Goal: Information Seeking & Learning: Learn about a topic

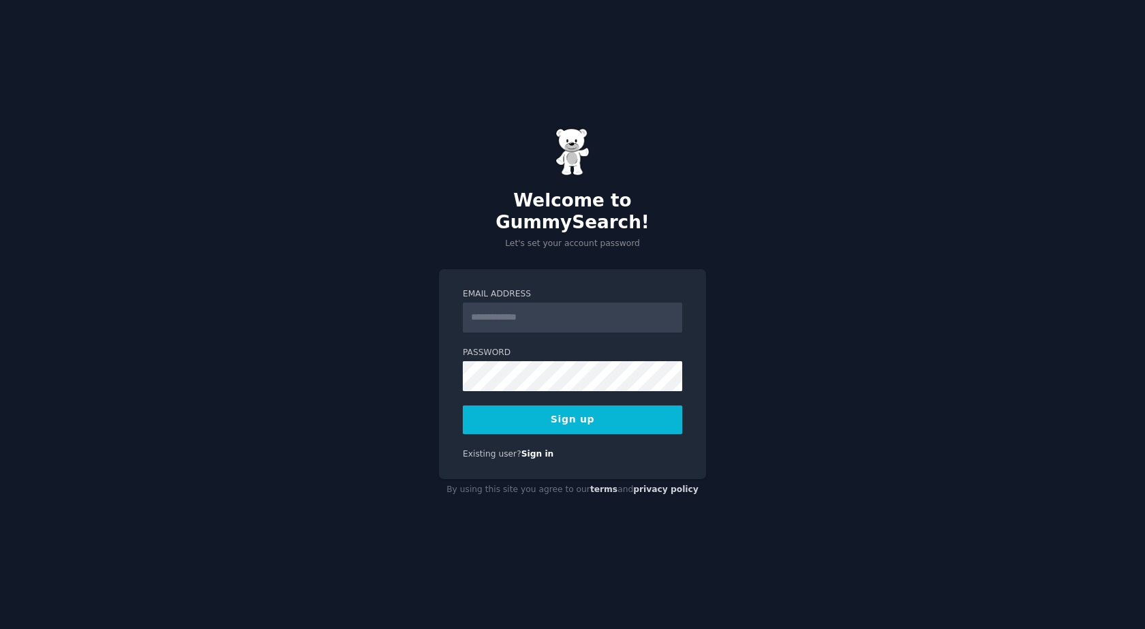
click at [548, 310] on input "Email Address" at bounding box center [572, 318] width 219 height 30
type input "**********"
click at [588, 414] on button "Sign up" at bounding box center [572, 419] width 219 height 29
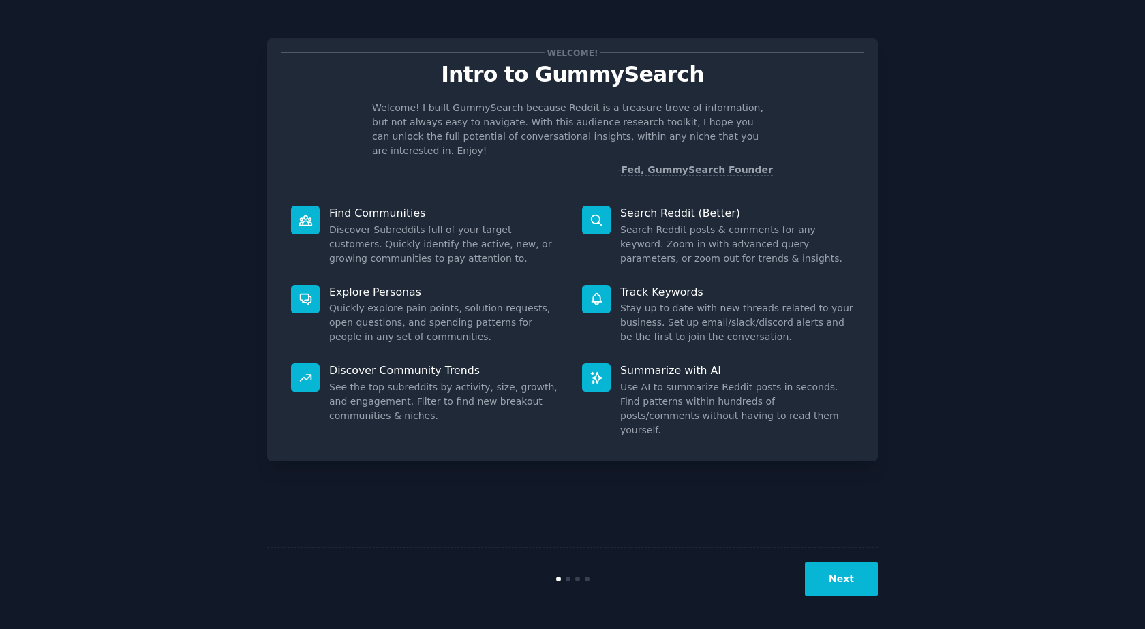
click at [834, 571] on button "Next" at bounding box center [841, 578] width 73 height 33
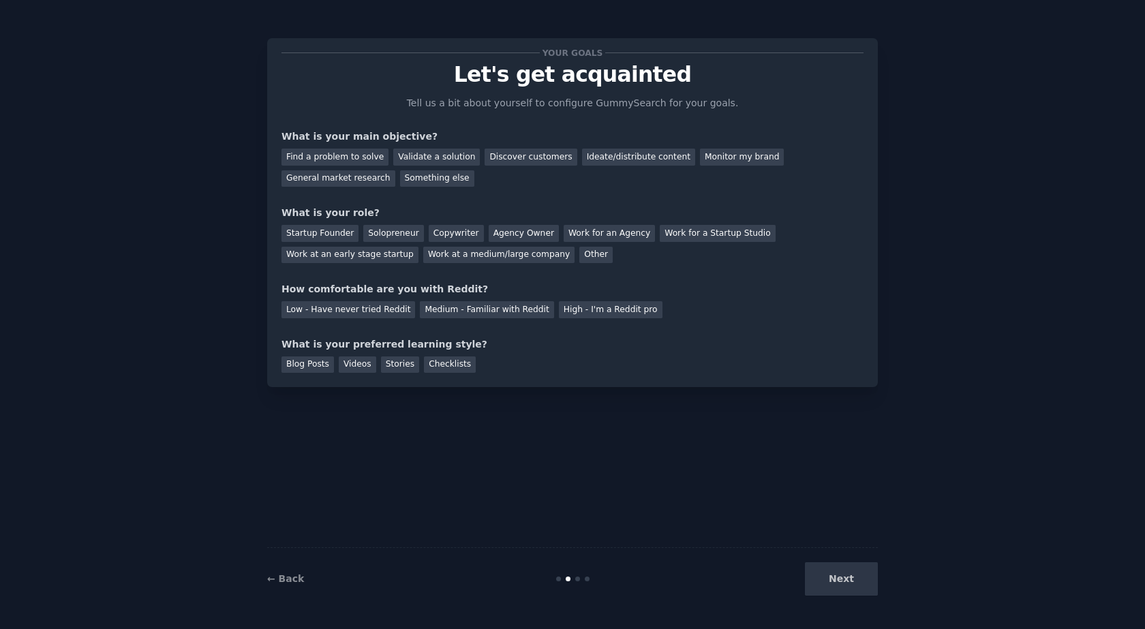
click at [422, 191] on div "Your goals Let's get acquainted Tell us a bit about yourself to configure Gummy…" at bounding box center [572, 212] width 582 height 320
click at [502, 157] on div "Discover customers" at bounding box center [531, 157] width 92 height 17
click at [365, 204] on div "Your goals Let's get acquainted Tell us a bit about yourself to configure Gummy…" at bounding box center [572, 212] width 582 height 320
click at [365, 155] on div "Find a problem to solve" at bounding box center [334, 157] width 107 height 17
click at [542, 156] on div "Discover customers" at bounding box center [531, 157] width 92 height 17
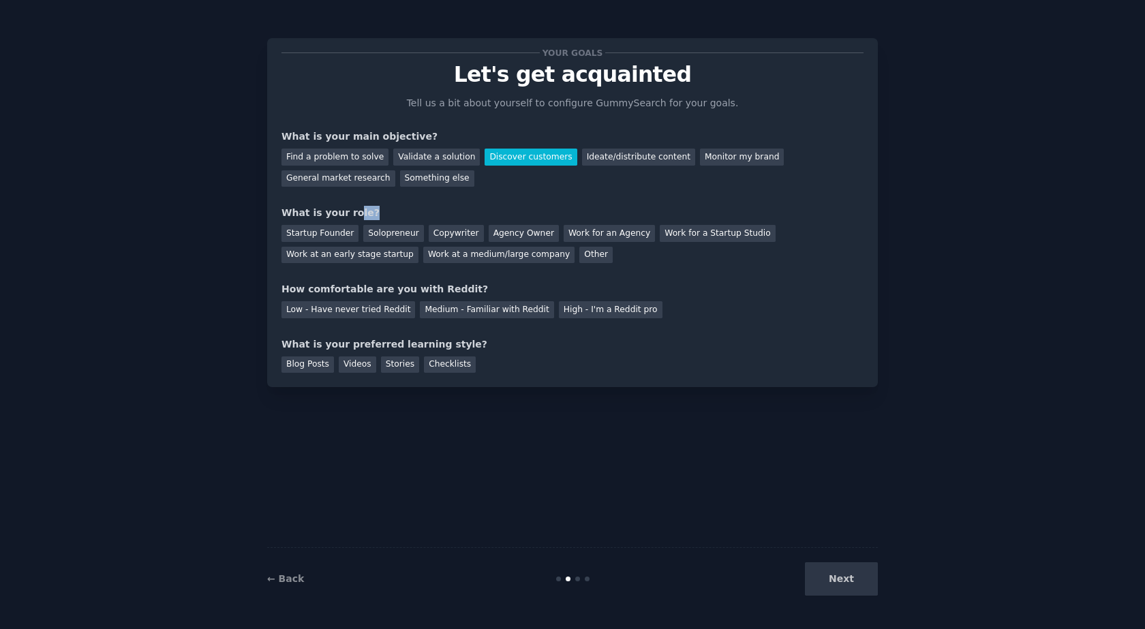
drag, startPoint x: 346, startPoint y: 215, endPoint x: 369, endPoint y: 215, distance: 23.2
click at [369, 215] on div "What is your role?" at bounding box center [572, 213] width 582 height 14
click at [433, 209] on div "What is your role?" at bounding box center [572, 213] width 582 height 14
click at [555, 266] on div "Your goals Let's get acquainted Tell us a bit about yourself to configure Gummy…" at bounding box center [572, 212] width 582 height 320
click at [786, 262] on div "Startup Founder Solopreneur Copywriter Agency Owner Work for an Agency Work for…" at bounding box center [572, 241] width 582 height 43
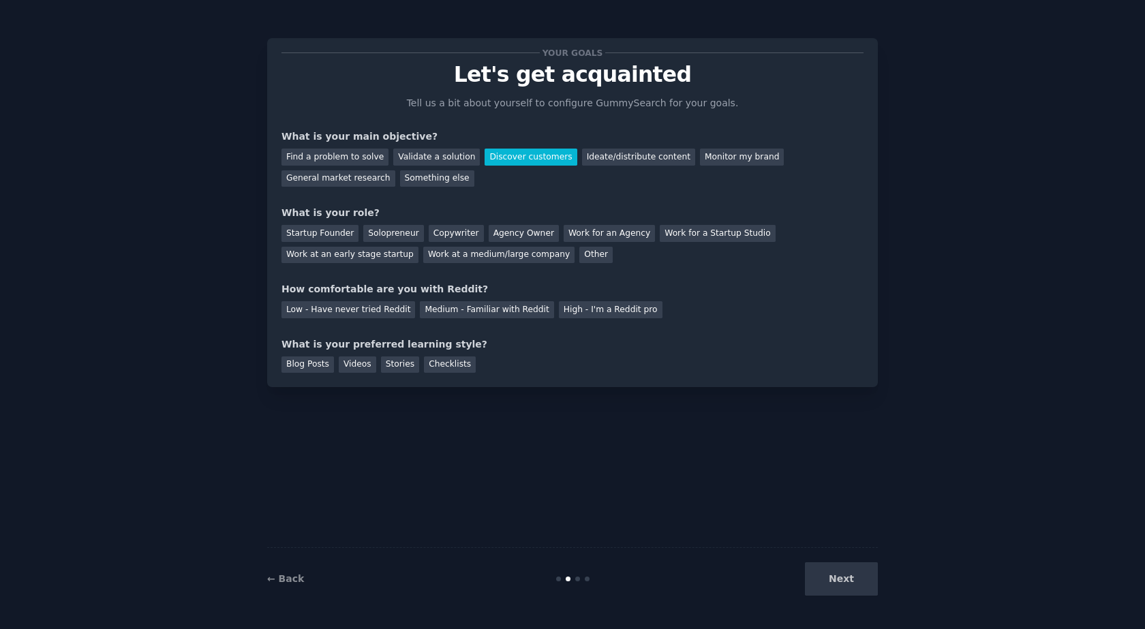
click at [512, 266] on div "Your goals Let's get acquainted Tell us a bit about yourself to configure Gummy…" at bounding box center [572, 212] width 582 height 320
click at [399, 239] on div "Solopreneur" at bounding box center [393, 233] width 60 height 17
drag, startPoint x: 350, startPoint y: 291, endPoint x: 383, endPoint y: 292, distance: 33.4
click at [383, 292] on div "How comfortable are you with Reddit?" at bounding box center [572, 289] width 582 height 14
click at [391, 290] on div "How comfortable are you with Reddit?" at bounding box center [572, 289] width 582 height 14
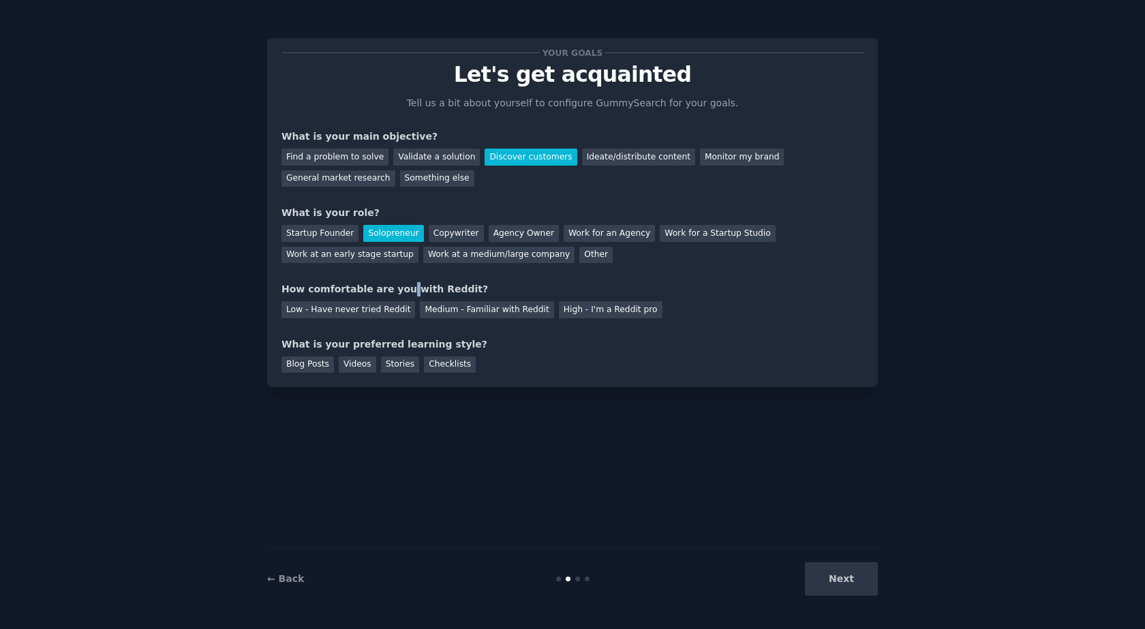
click at [391, 290] on div "How comfortable are you with Reddit?" at bounding box center [572, 289] width 582 height 14
click at [392, 290] on div "How comfortable are you with Reddit?" at bounding box center [572, 289] width 582 height 14
click at [443, 287] on div "How comfortable are you with Reddit?" at bounding box center [572, 289] width 582 height 14
click at [460, 309] on div "Medium - Familiar with Reddit" at bounding box center [487, 309] width 134 height 17
click at [517, 332] on div "Your goals Let's get acquainted Tell us a bit about yourself to configure Gummy…" at bounding box center [572, 212] width 582 height 320
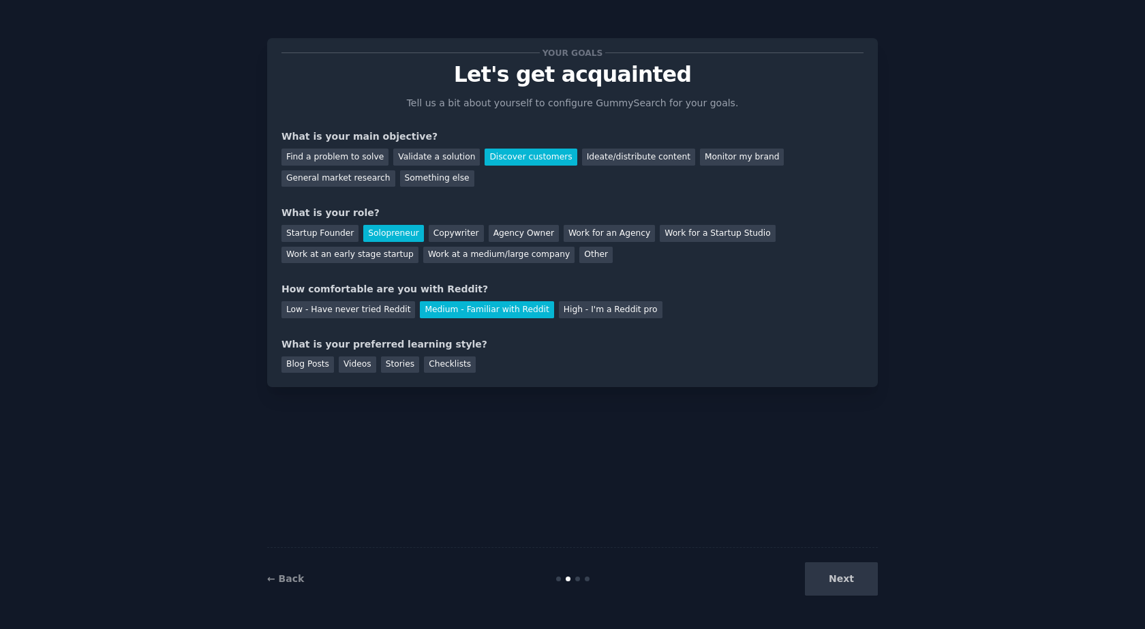
click at [322, 341] on div "What is your preferred learning style?" at bounding box center [572, 344] width 582 height 14
click at [455, 341] on div "What is your preferred learning style?" at bounding box center [572, 344] width 582 height 14
click at [359, 365] on div "Videos" at bounding box center [357, 364] width 37 height 17
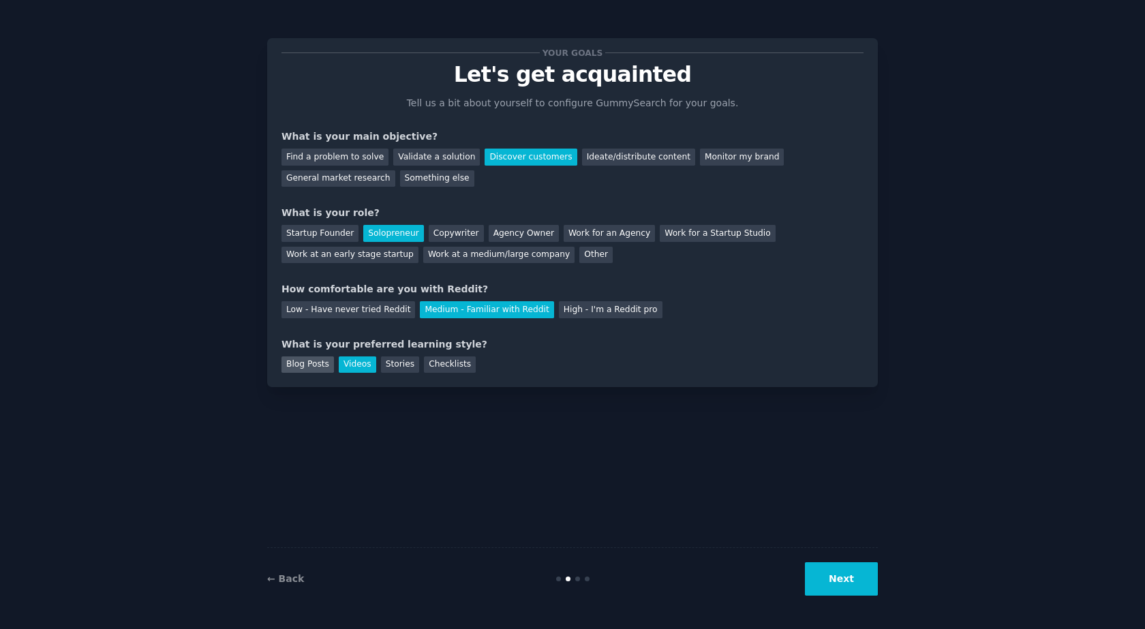
click at [309, 365] on div "Blog Posts" at bounding box center [307, 364] width 52 height 17
click at [349, 365] on div "Videos" at bounding box center [357, 364] width 37 height 17
click at [382, 363] on div "Stories" at bounding box center [400, 364] width 38 height 17
click at [322, 369] on div "Blog Posts" at bounding box center [307, 364] width 52 height 17
click at [850, 574] on button "Next" at bounding box center [841, 578] width 73 height 33
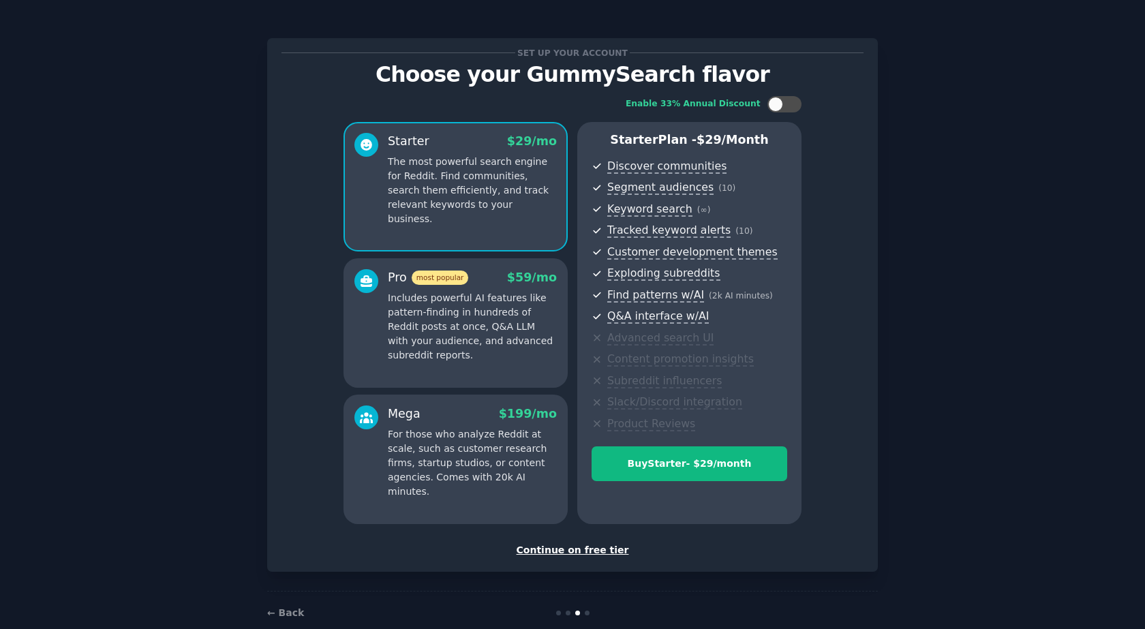
click at [597, 545] on div "Continue on free tier" at bounding box center [572, 550] width 582 height 14
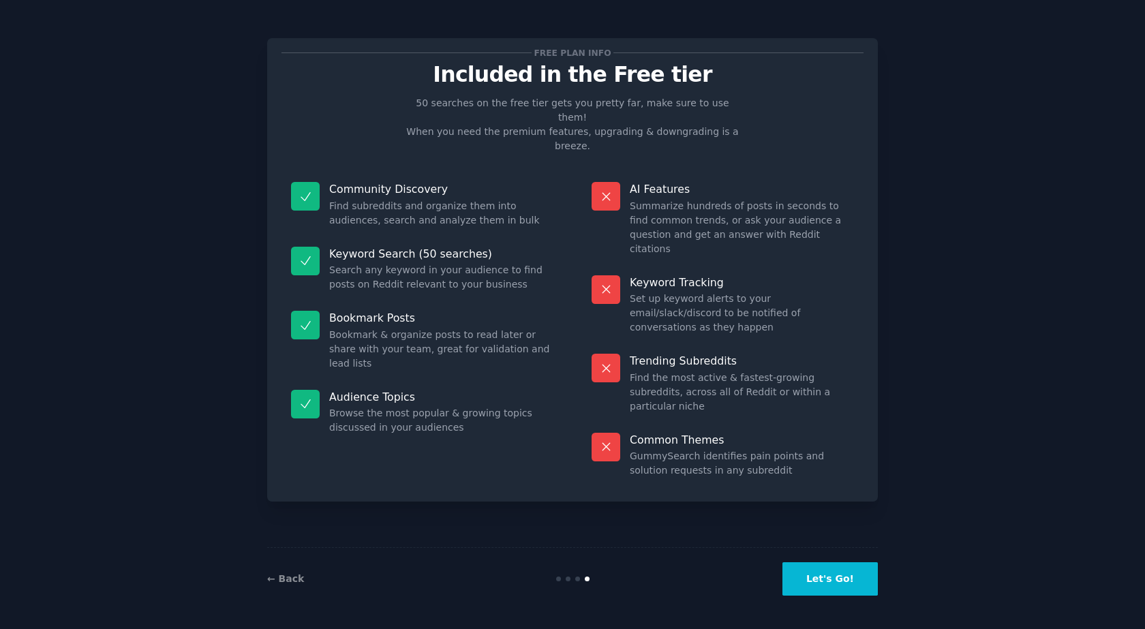
click at [794, 581] on button "Let's Go!" at bounding box center [829, 578] width 95 height 33
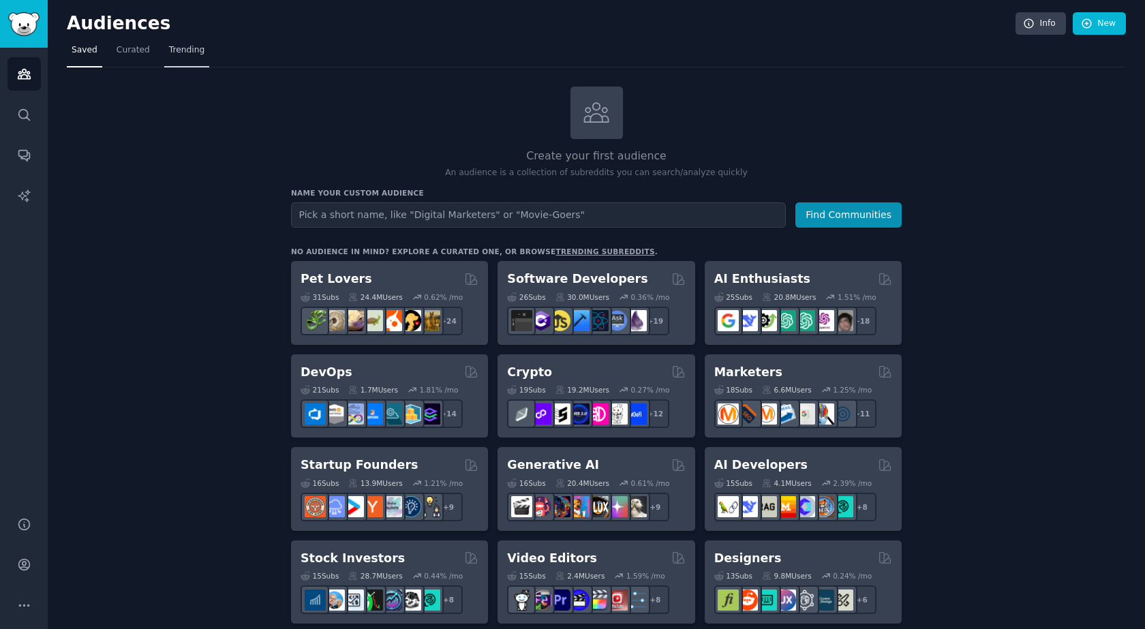
click at [181, 42] on link "Trending" at bounding box center [186, 54] width 45 height 28
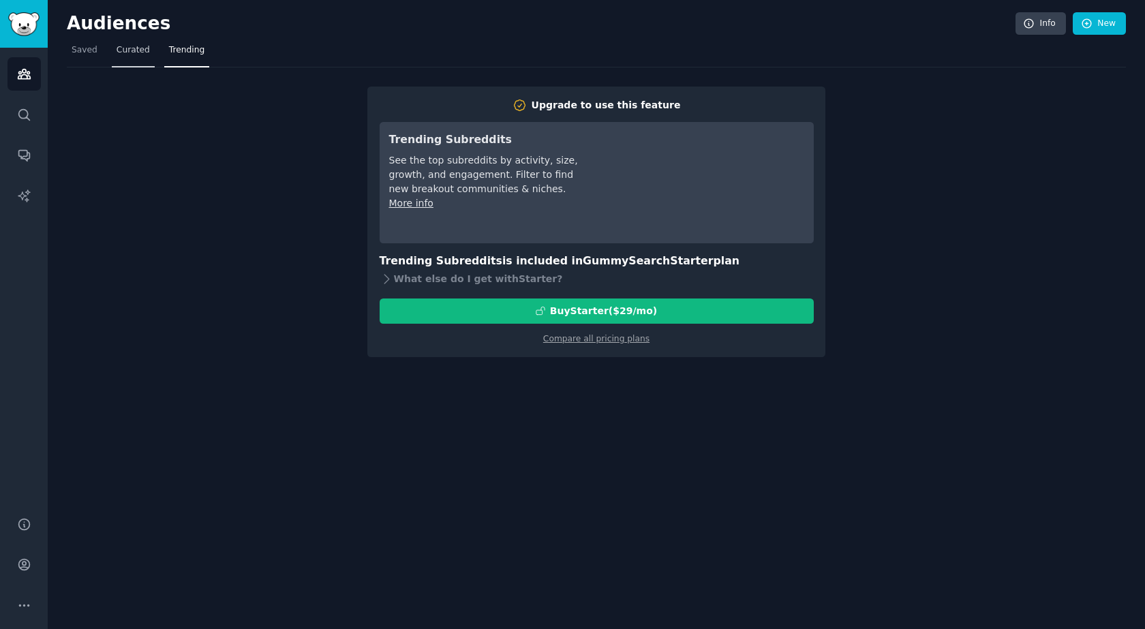
click at [124, 54] on span "Curated" at bounding box center [133, 50] width 33 height 12
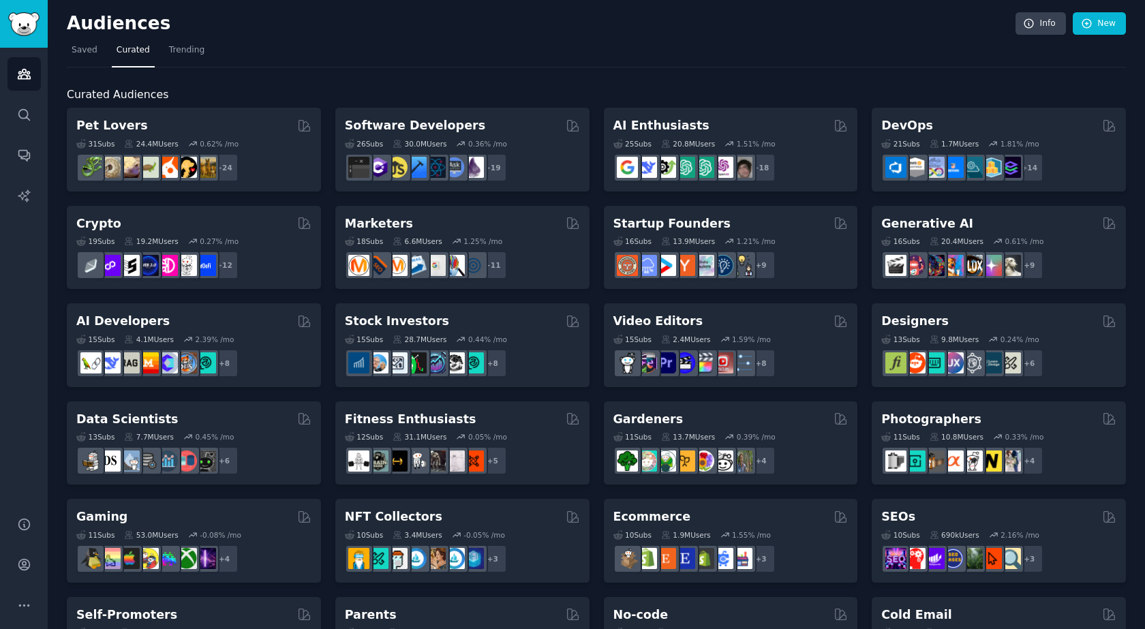
click at [268, 30] on h2 "Audiences" at bounding box center [541, 24] width 949 height 22
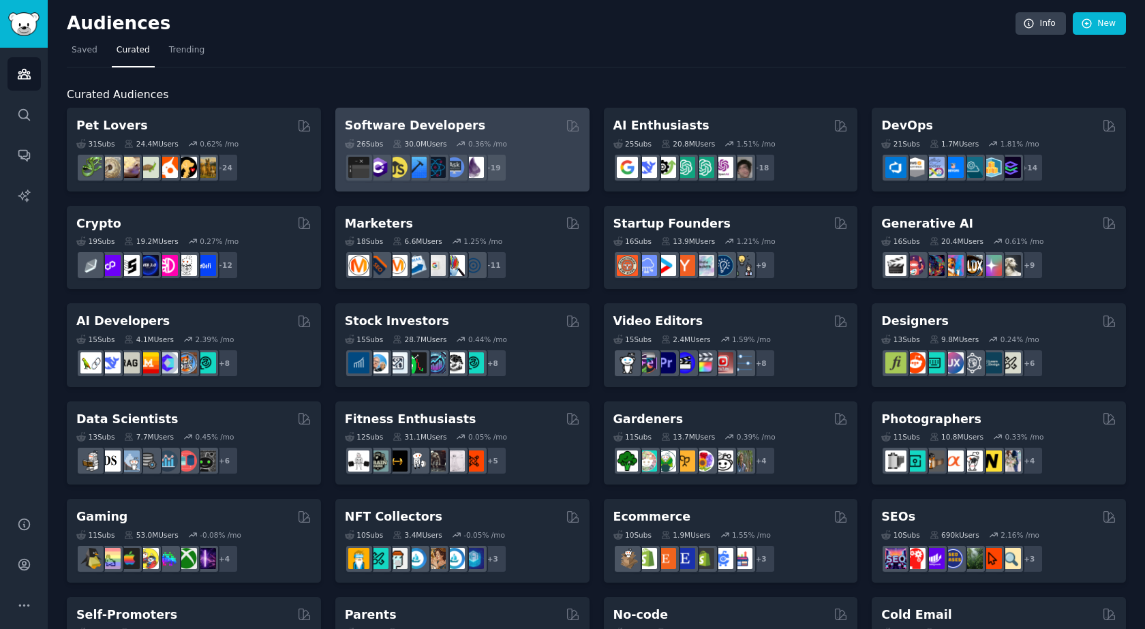
click at [494, 134] on div "26 Sub s 30.0M Users 0.36 % /mo + 19" at bounding box center [462, 158] width 235 height 48
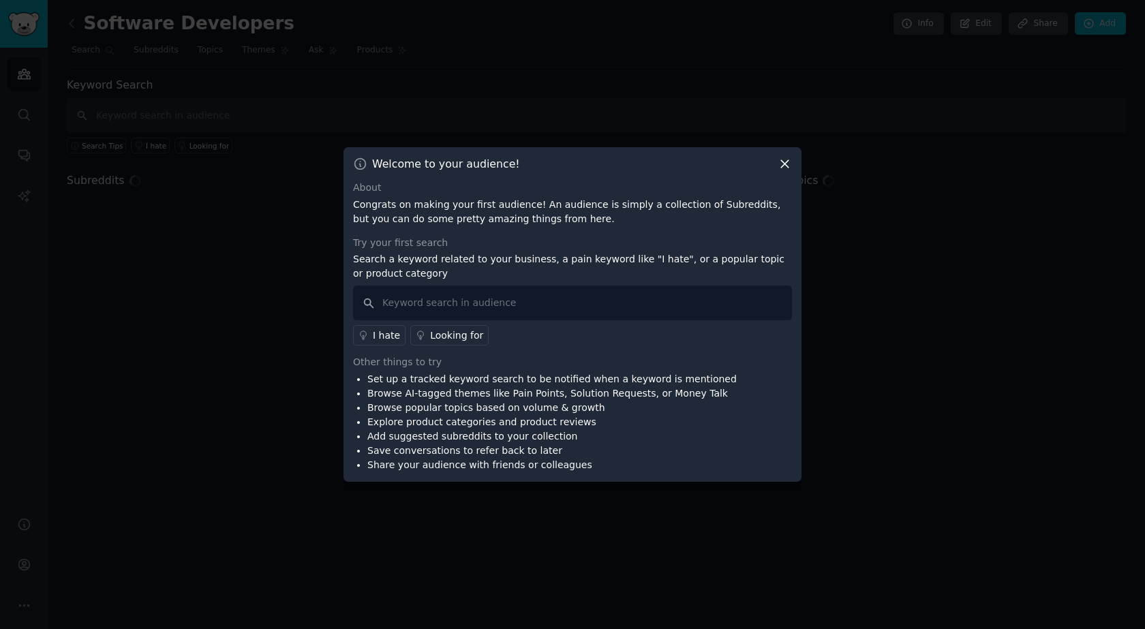
click at [786, 160] on icon at bounding box center [785, 164] width 14 height 14
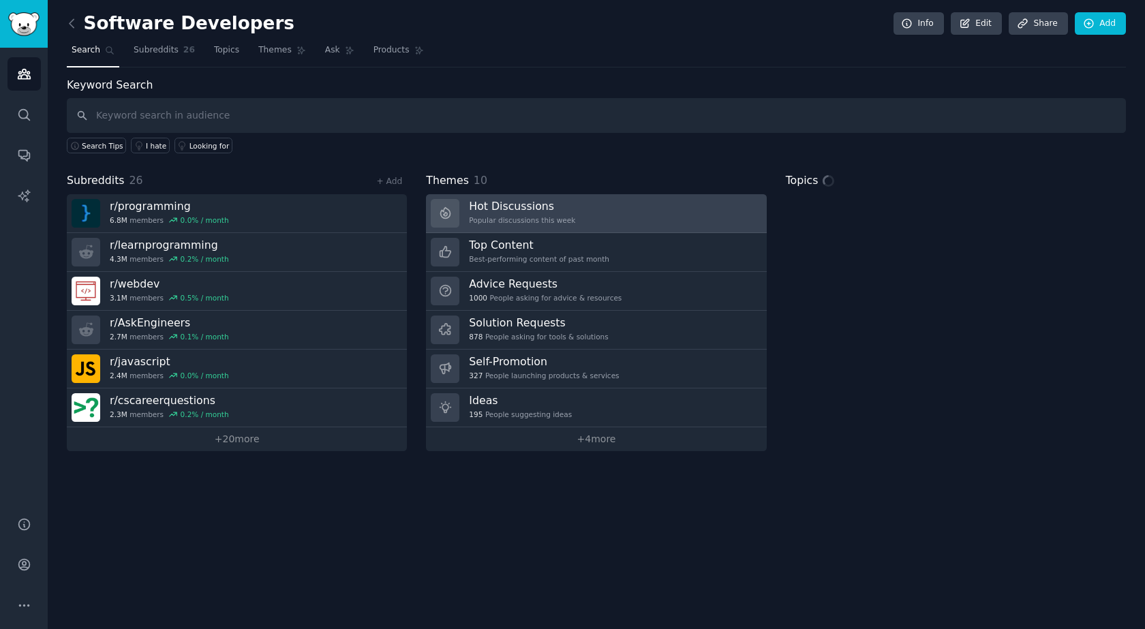
click at [554, 222] on div "Popular discussions this week" at bounding box center [522, 220] width 106 height 10
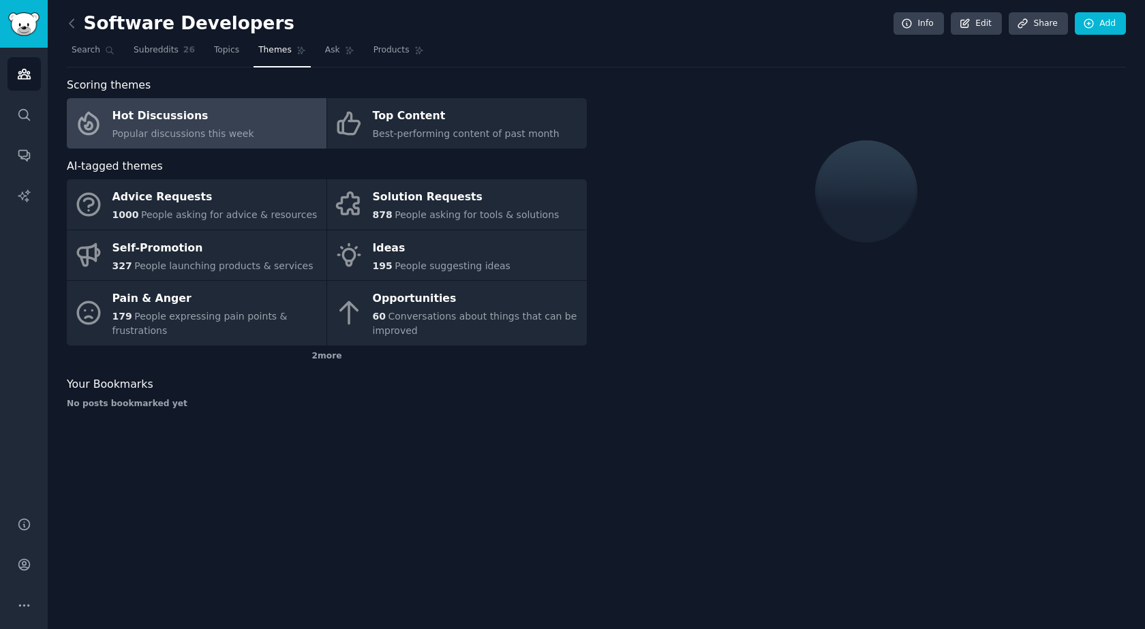
click at [686, 238] on div at bounding box center [866, 191] width 520 height 229
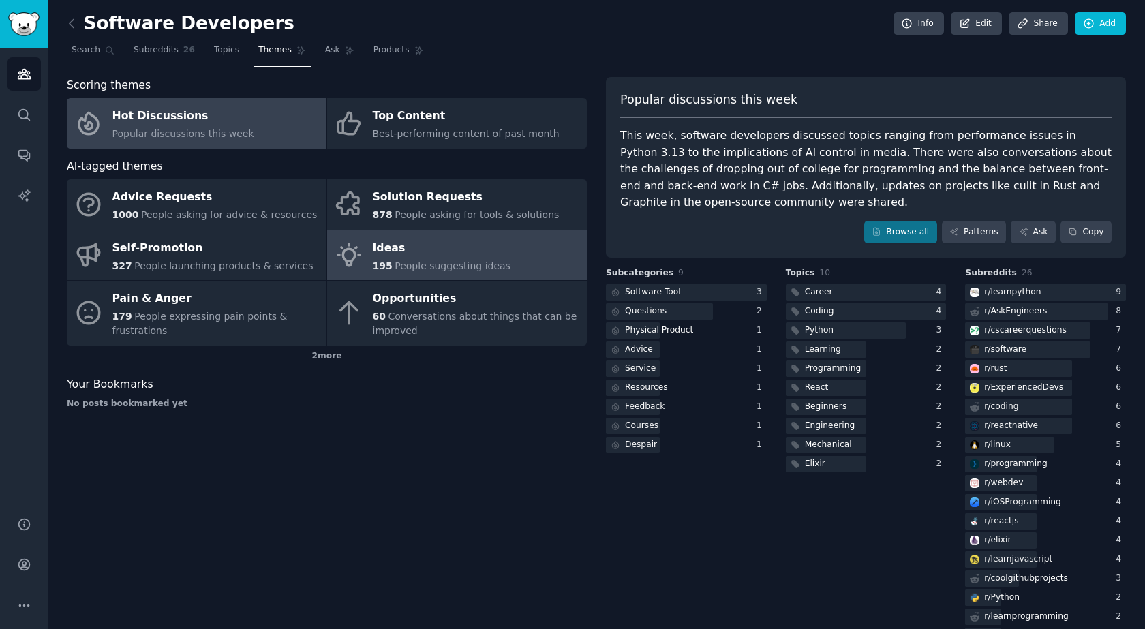
click at [555, 254] on link "Ideas 195 People suggesting ideas" at bounding box center [457, 255] width 260 height 50
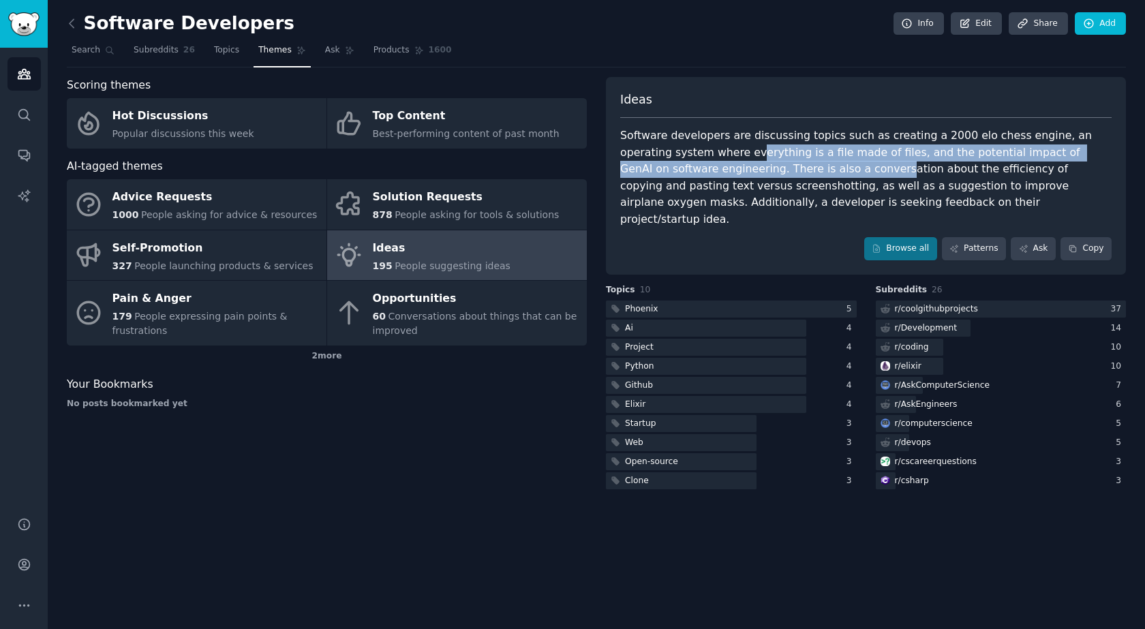
drag, startPoint x: 721, startPoint y: 147, endPoint x: 803, endPoint y: 186, distance: 90.5
click at [799, 182] on div "Software developers are discussing topics such as creating a 2000 elo chess eng…" at bounding box center [865, 177] width 491 height 100
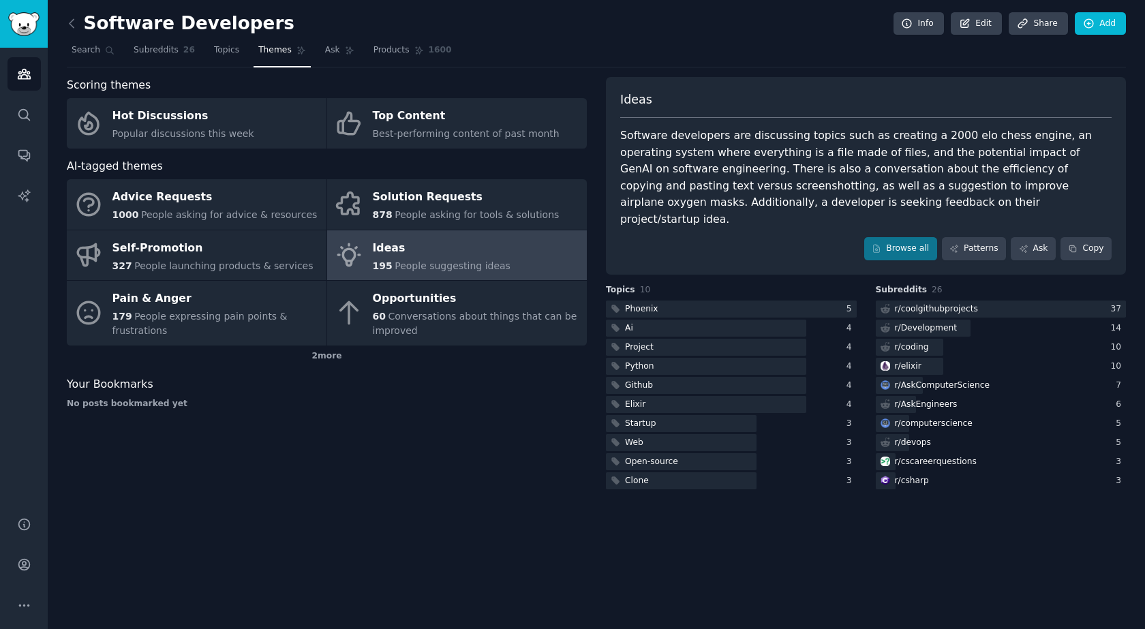
click at [803, 186] on div "Software developers are discussing topics such as creating a 2000 elo chess eng…" at bounding box center [865, 177] width 491 height 100
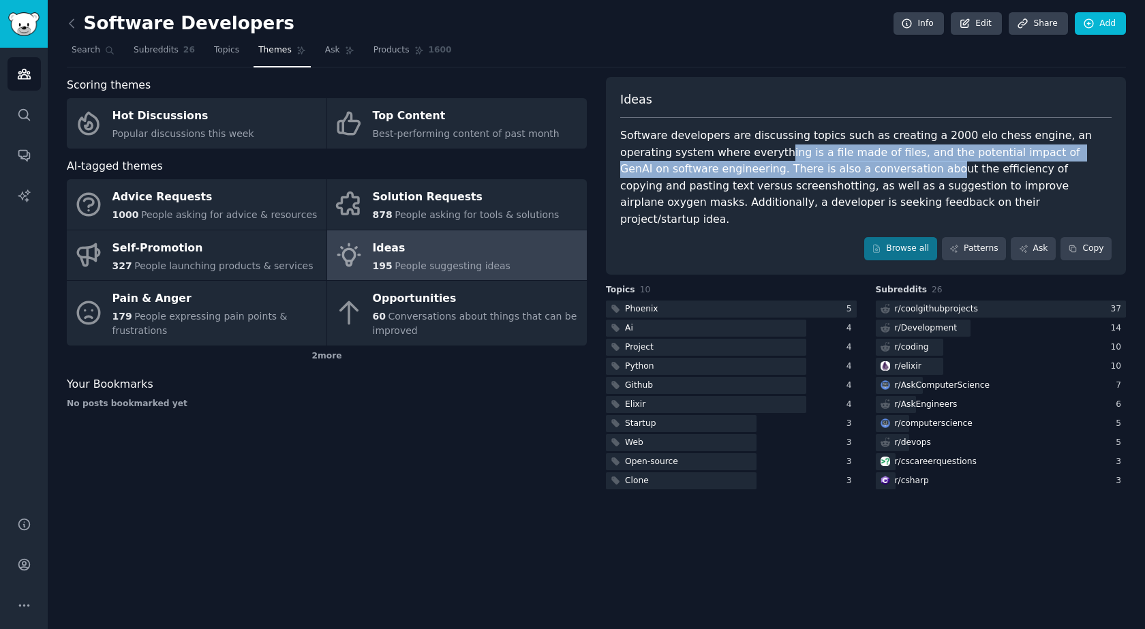
click at [831, 171] on div "Software developers are discussing topics such as creating a 2000 elo chess eng…" at bounding box center [865, 177] width 491 height 100
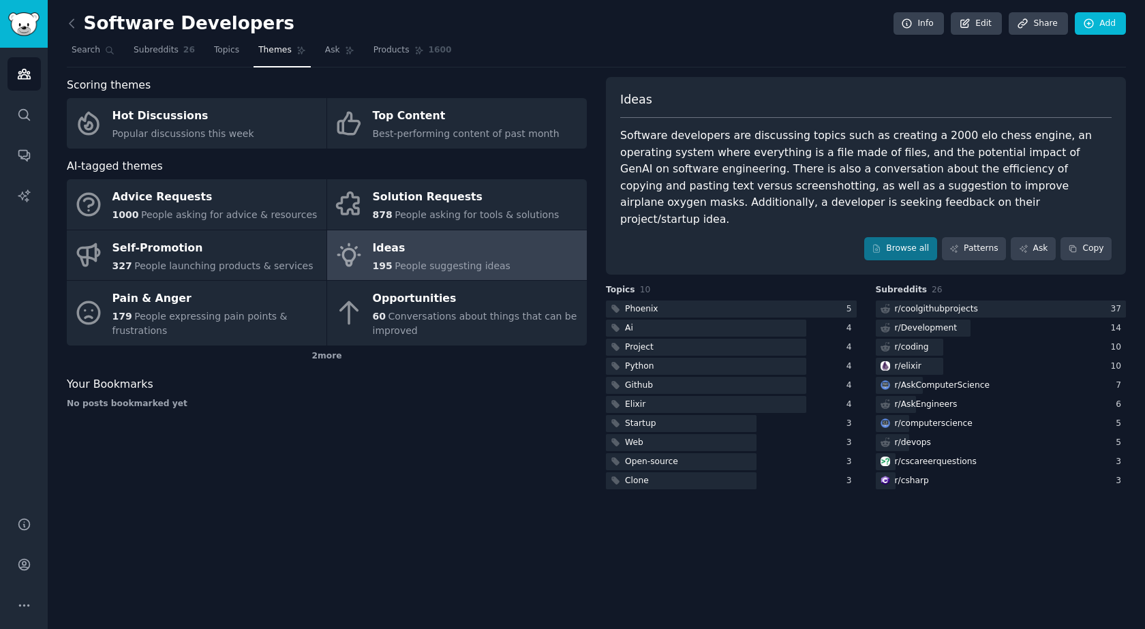
click at [881, 131] on div "Software developers are discussing topics such as creating a 2000 elo chess eng…" at bounding box center [865, 177] width 491 height 100
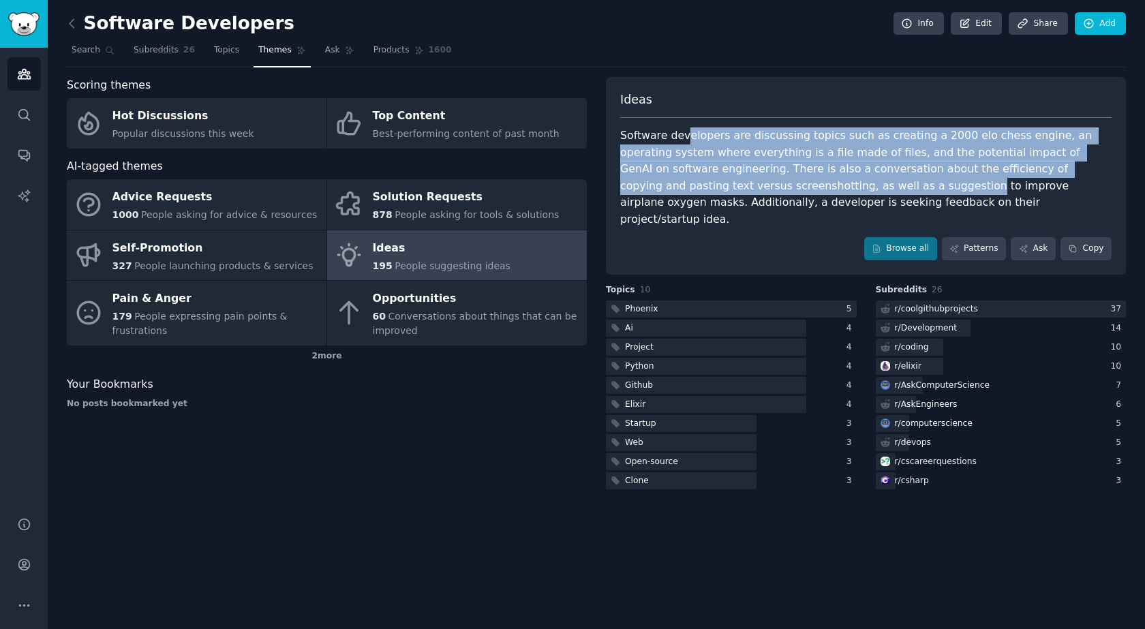
drag, startPoint x: 683, startPoint y: 133, endPoint x: 830, endPoint y: 191, distance: 158.4
click at [803, 187] on div "Software developers are discussing topics such as creating a 2000 elo chess eng…" at bounding box center [865, 177] width 491 height 100
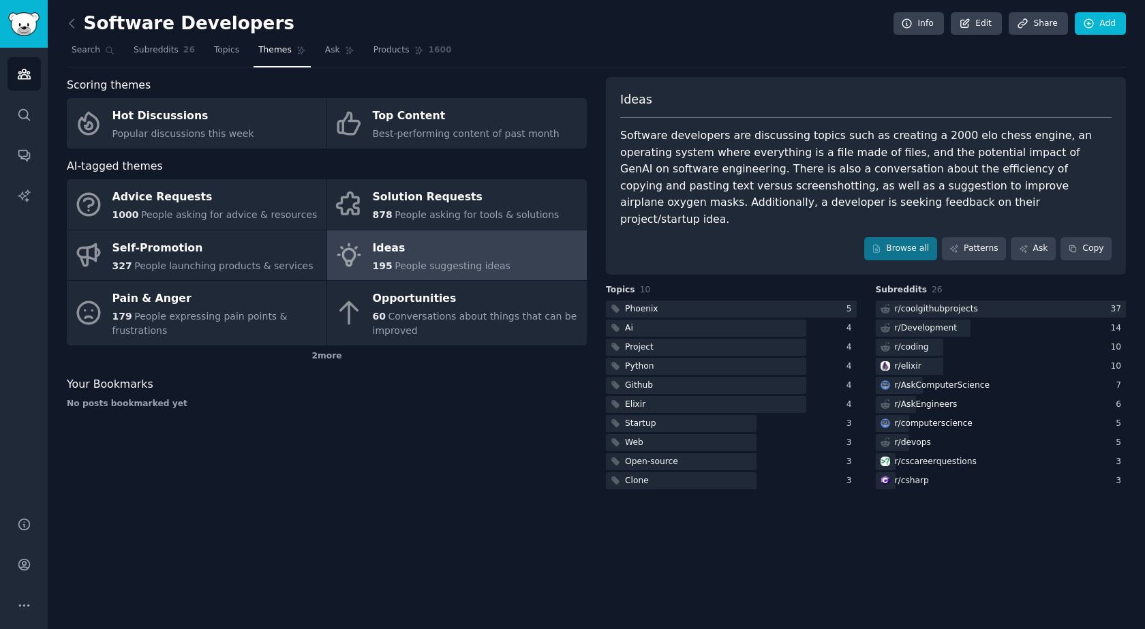
click at [834, 186] on div "Software developers are discussing topics such as creating a 2000 elo chess eng…" at bounding box center [865, 177] width 491 height 100
drag, startPoint x: 949, startPoint y: 156, endPoint x: 729, endPoint y: 156, distance: 220.1
click at [729, 156] on div "Software developers are discussing topics such as creating a 2000 elo chess eng…" at bounding box center [865, 177] width 491 height 100
click at [707, 153] on div "Software developers are discussing topics such as creating a 2000 elo chess eng…" at bounding box center [865, 177] width 491 height 100
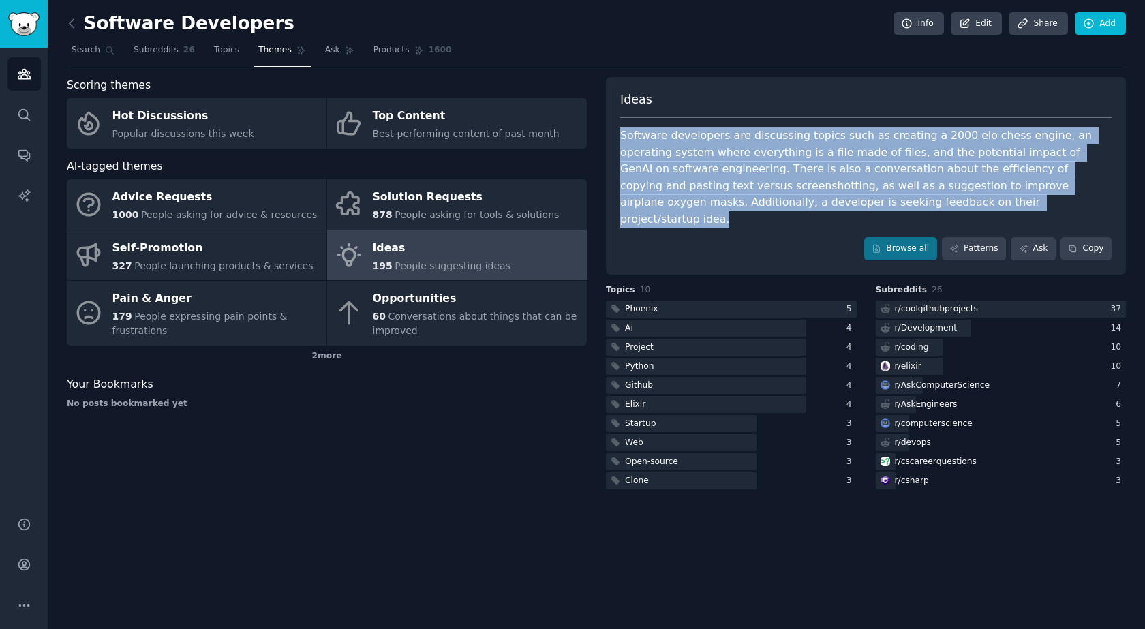
click at [707, 153] on div "Software developers are discussing topics such as creating a 2000 elo chess eng…" at bounding box center [865, 177] width 491 height 100
click at [782, 171] on div "Software developers are discussing topics such as creating a 2000 elo chess eng…" at bounding box center [865, 177] width 491 height 100
